Goal: Navigation & Orientation: Find specific page/section

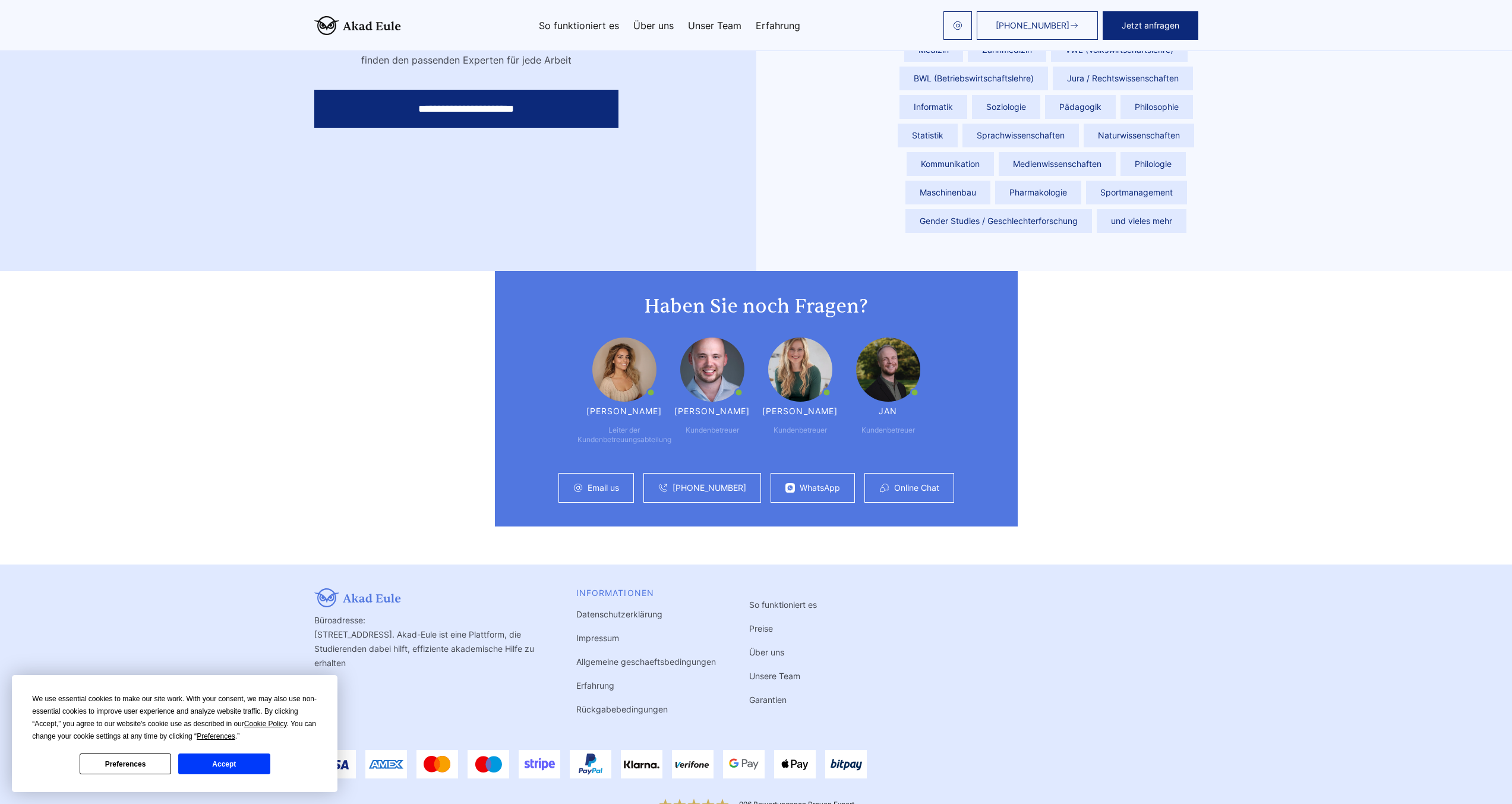
scroll to position [2917, 0]
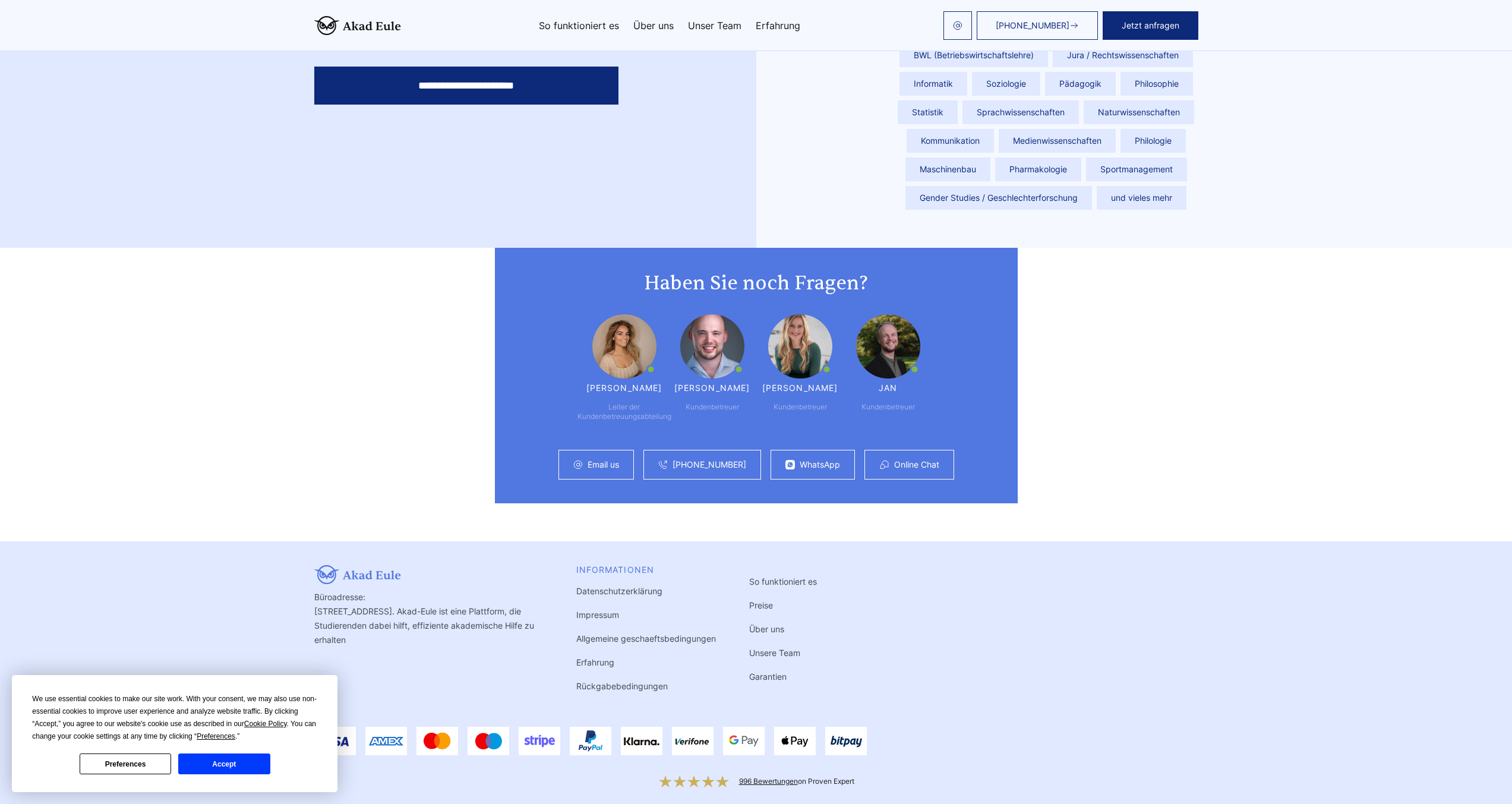
click at [370, 571] on icon at bounding box center [369, 574] width 7 height 9
click at [716, 25] on link "Unser Team" at bounding box center [714, 26] width 54 height 9
click at [778, 24] on link "Erfahrung" at bounding box center [778, 26] width 44 height 9
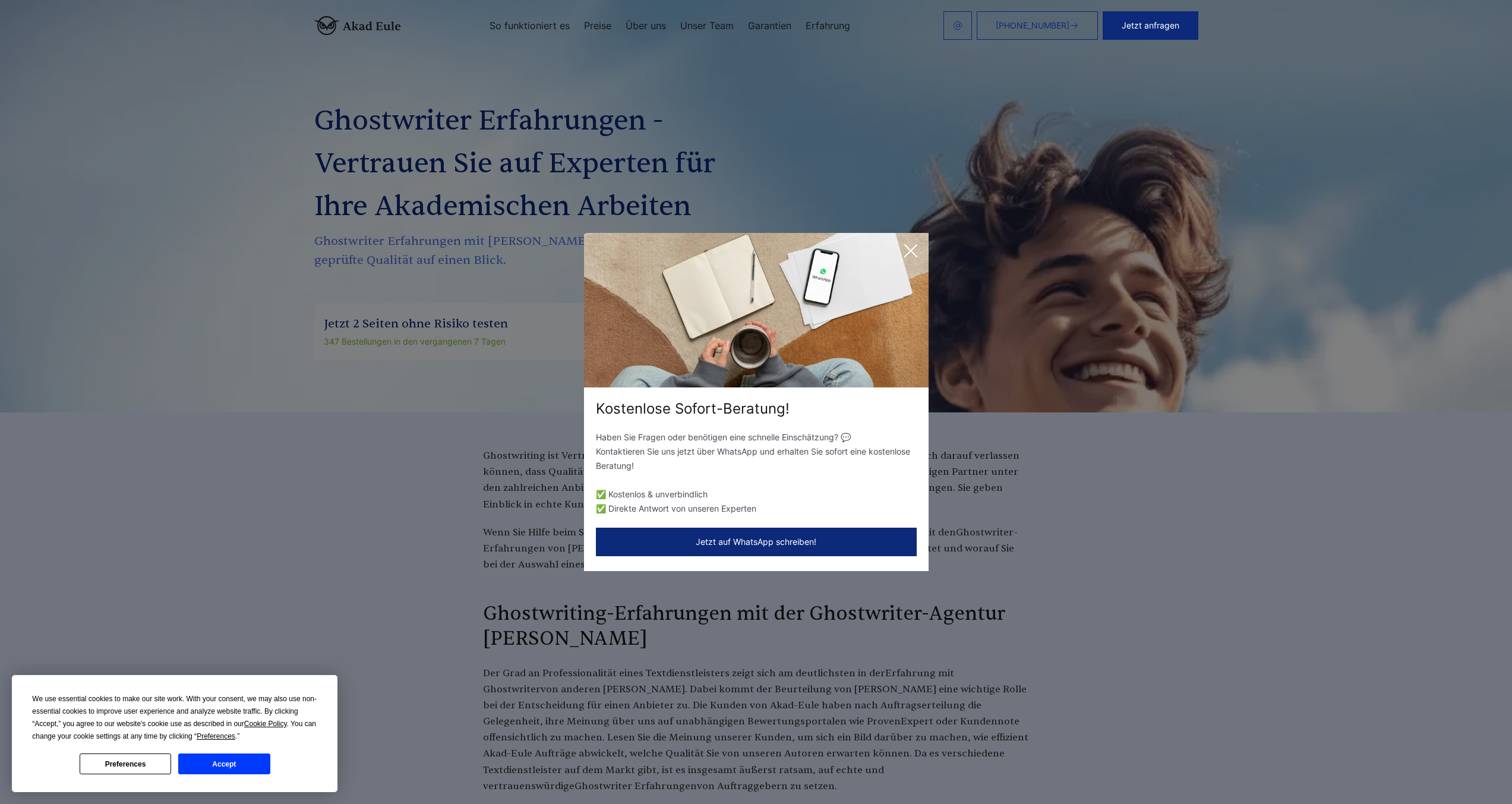
click at [532, 688] on div "Kostenlose Sofort-Beratung! Haben Sie Fragen oder benötigen eine schnelle Einsc…" at bounding box center [756, 402] width 1512 height 804
click at [902, 242] on icon at bounding box center [910, 250] width 24 height 24
